Goal: Task Accomplishment & Management: Complete application form

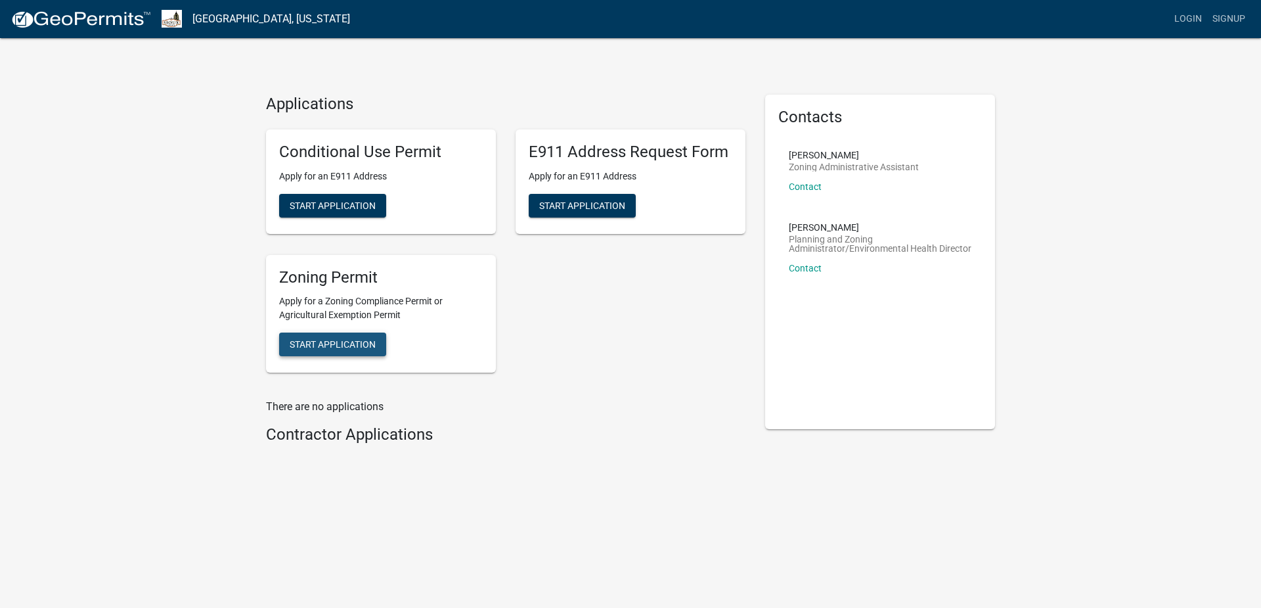
click at [353, 342] on span "Start Application" at bounding box center [333, 344] width 86 height 11
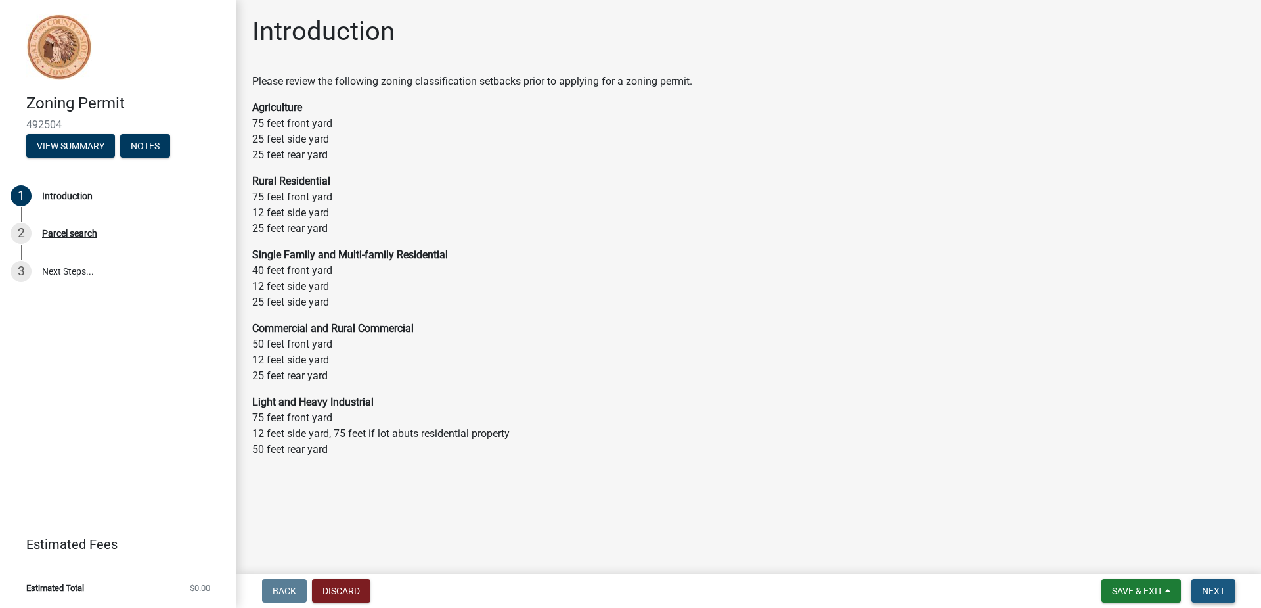
click at [1221, 588] on span "Next" at bounding box center [1213, 590] width 23 height 11
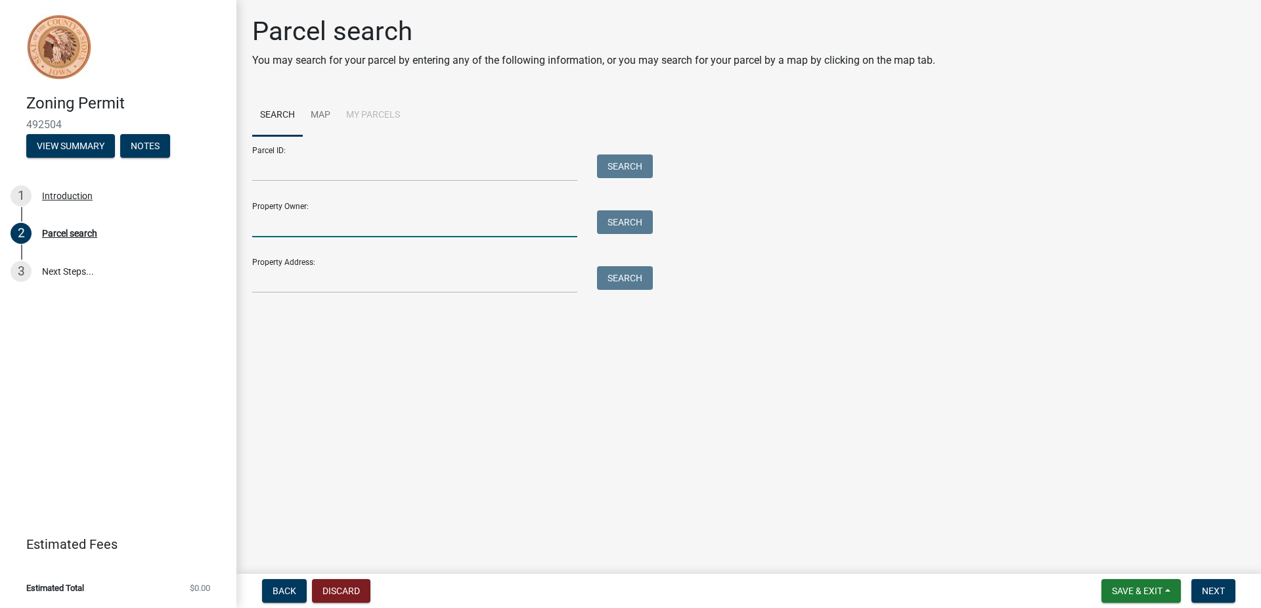
click at [361, 231] on input "Property Owner:" at bounding box center [414, 223] width 325 height 27
type input "[PERSON_NAME]"
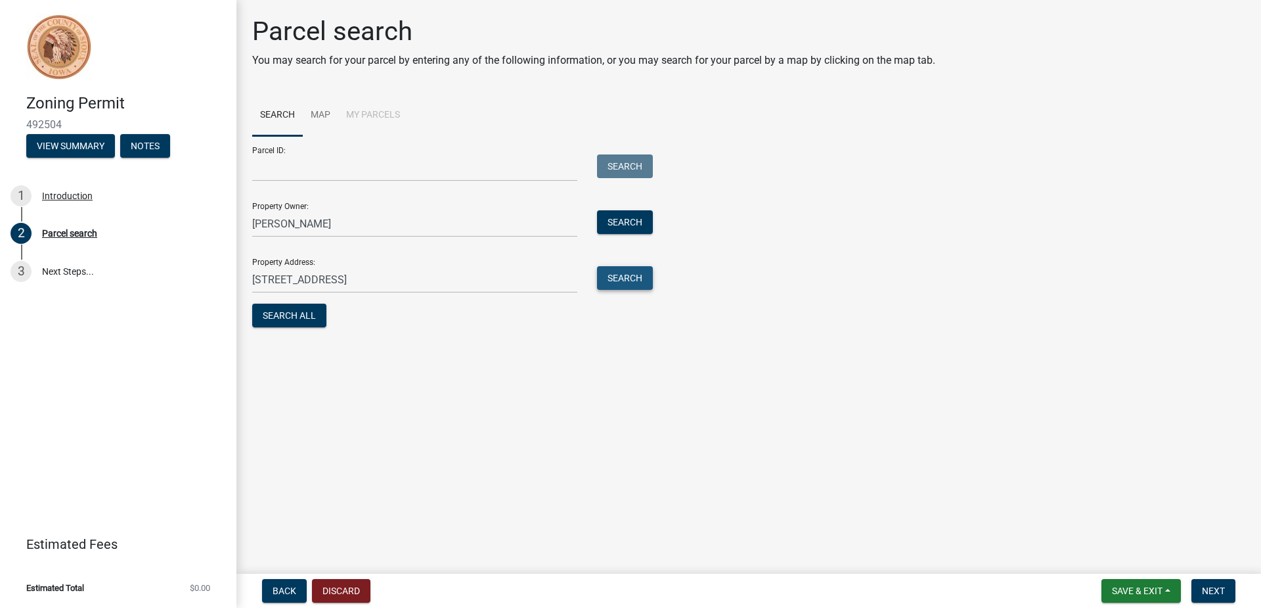
click at [625, 278] on button "Search" at bounding box center [625, 278] width 56 height 24
click at [487, 273] on input "[STREET_ADDRESS]" at bounding box center [414, 279] width 325 height 27
click at [277, 277] on input "[STREET_ADDRESS]" at bounding box center [414, 279] width 325 height 27
type input "[STREET_ADDRESS]"
click at [627, 277] on button "Search" at bounding box center [625, 278] width 56 height 24
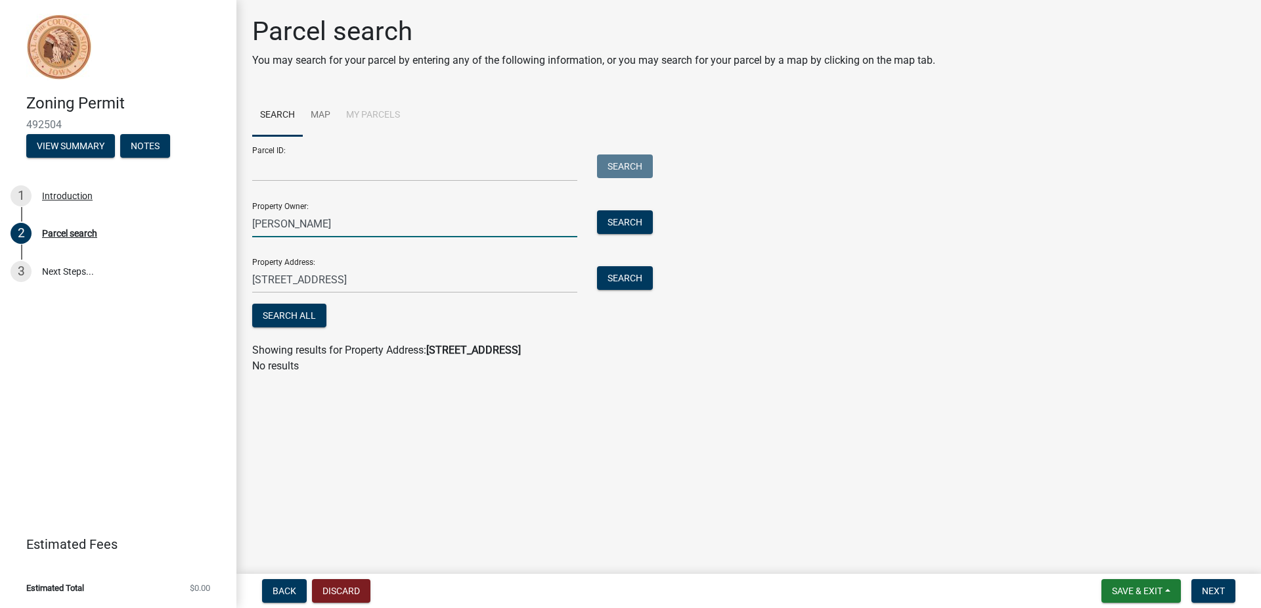
click at [274, 222] on input "[PERSON_NAME]" at bounding box center [414, 223] width 325 height 27
type input "[PERSON_NAME]"
click at [623, 221] on button "Search" at bounding box center [625, 222] width 56 height 24
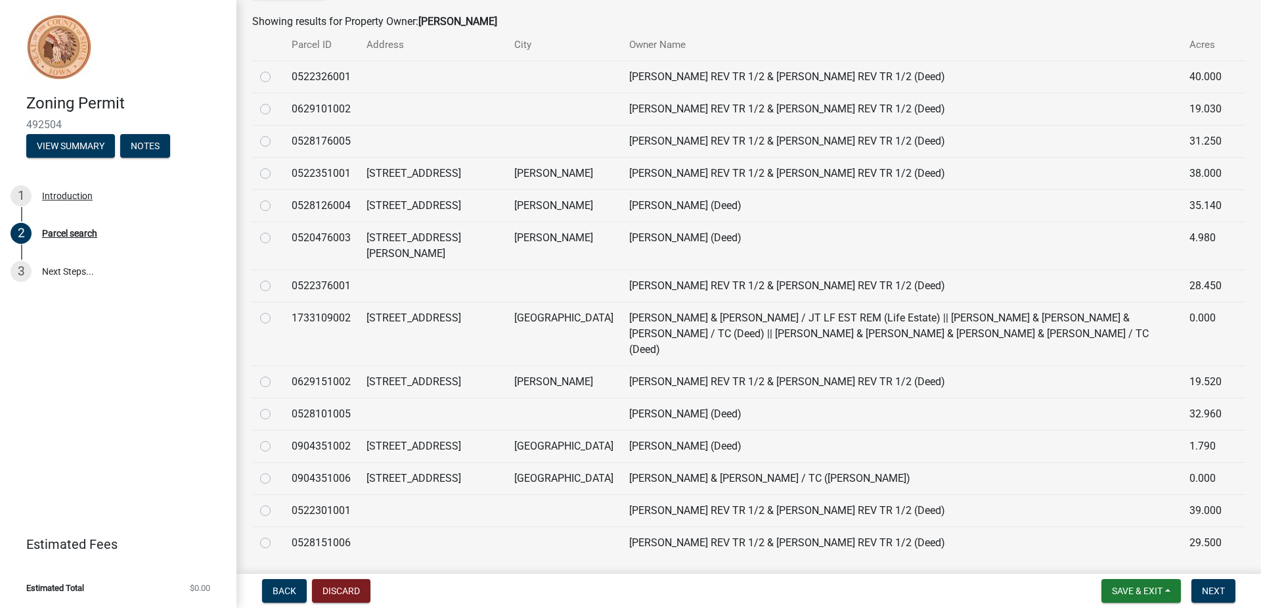
scroll to position [394, 0]
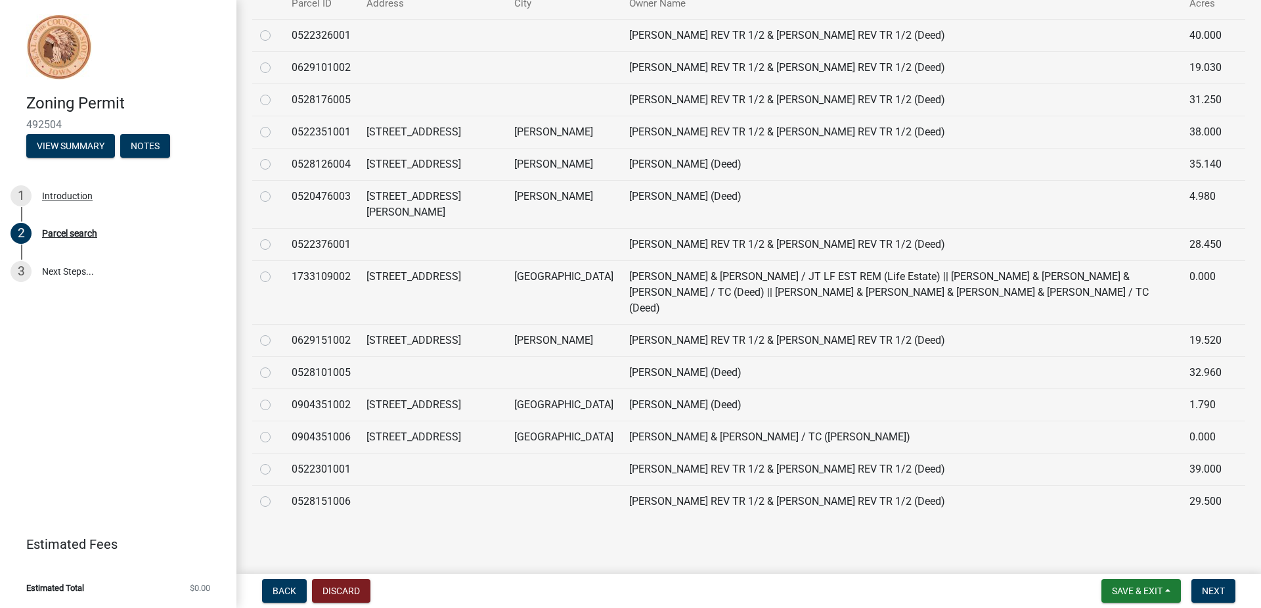
click at [276, 397] on label at bounding box center [276, 397] width 0 height 0
click at [276, 397] on input "radio" at bounding box center [280, 401] width 9 height 9
radio input "true"
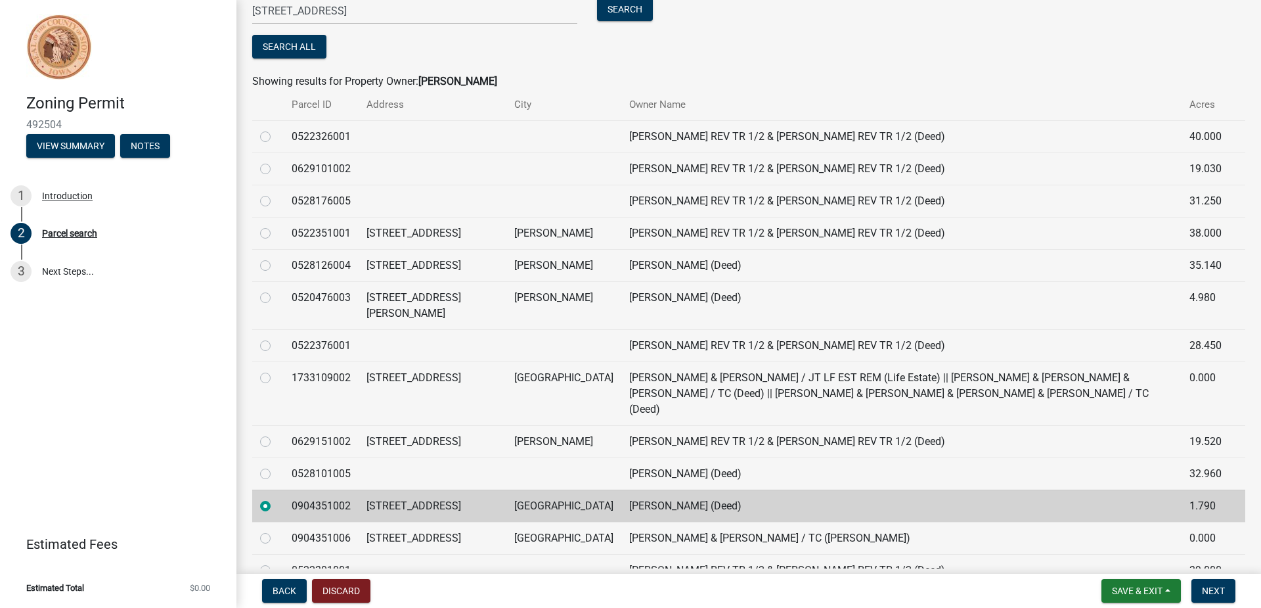
scroll to position [301, 0]
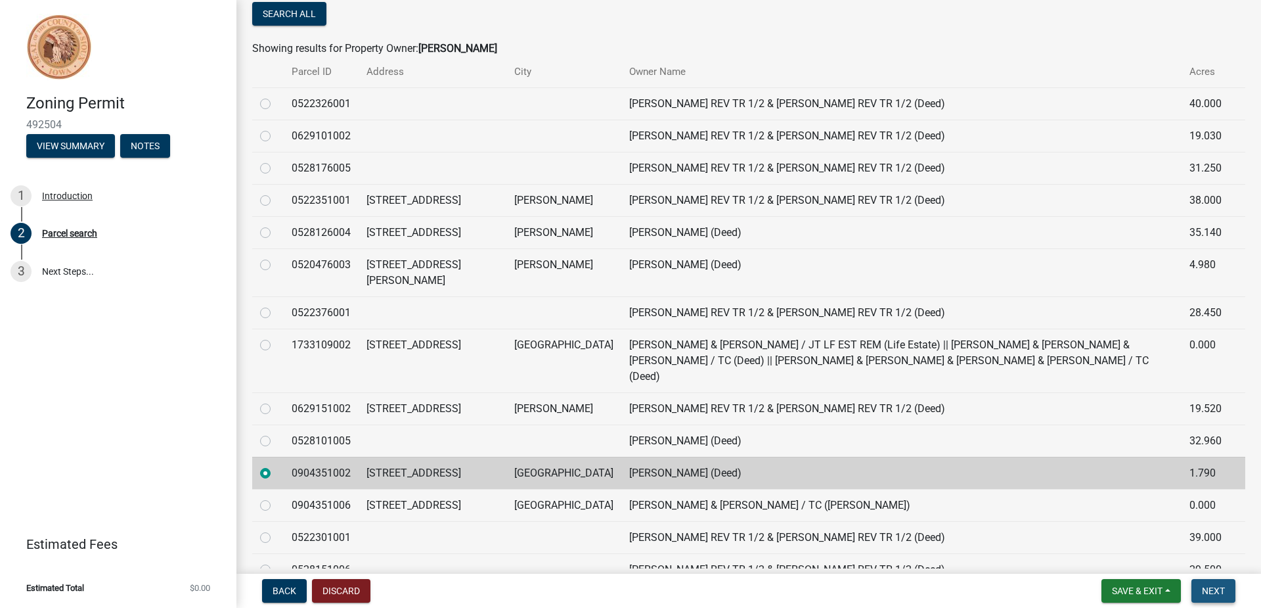
click at [1223, 590] on span "Next" at bounding box center [1213, 590] width 23 height 11
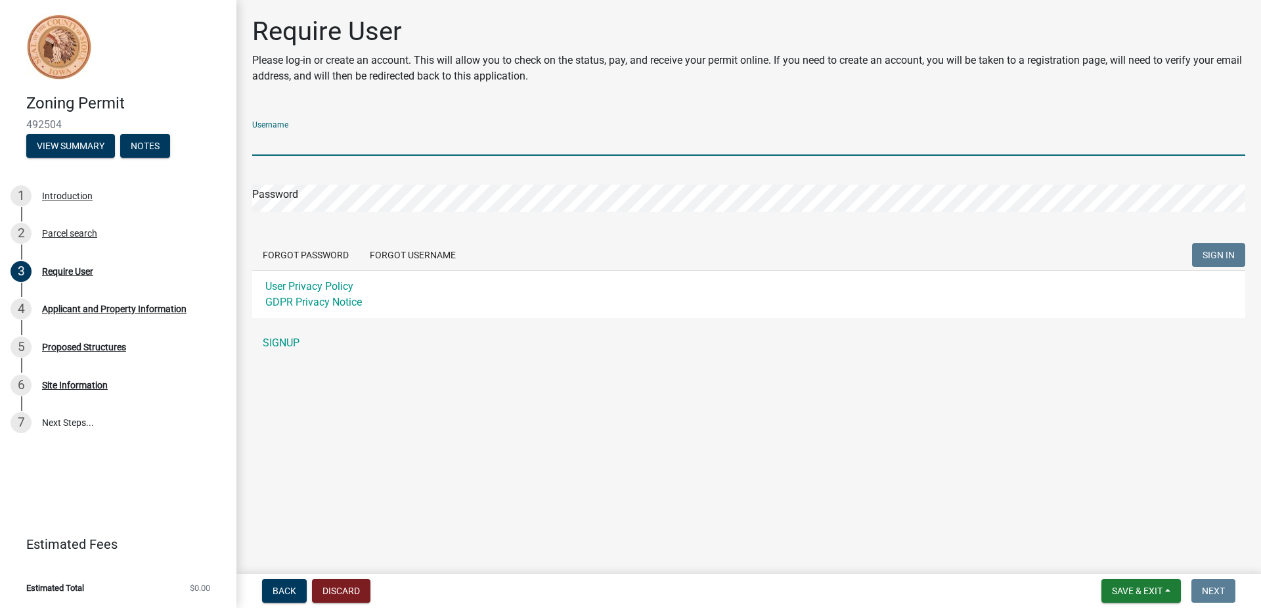
click at [305, 143] on input "Username" at bounding box center [748, 142] width 993 height 27
